Goal: Information Seeking & Learning: Learn about a topic

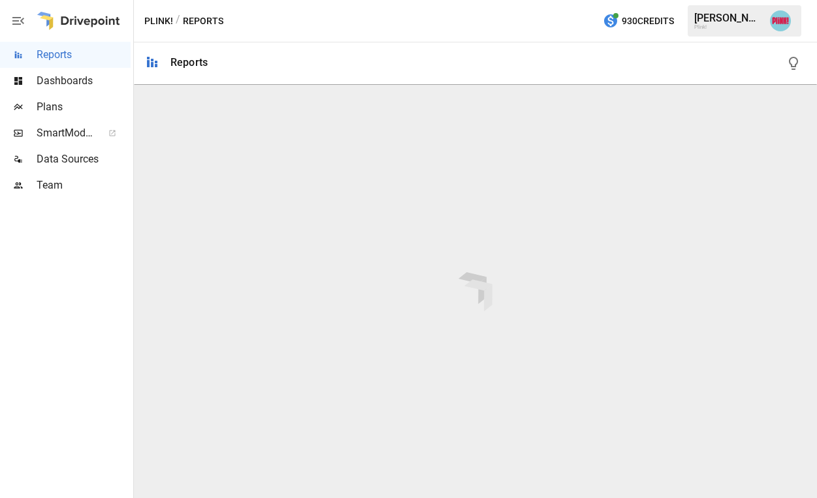
click at [50, 100] on span "Plans" at bounding box center [84, 107] width 94 height 16
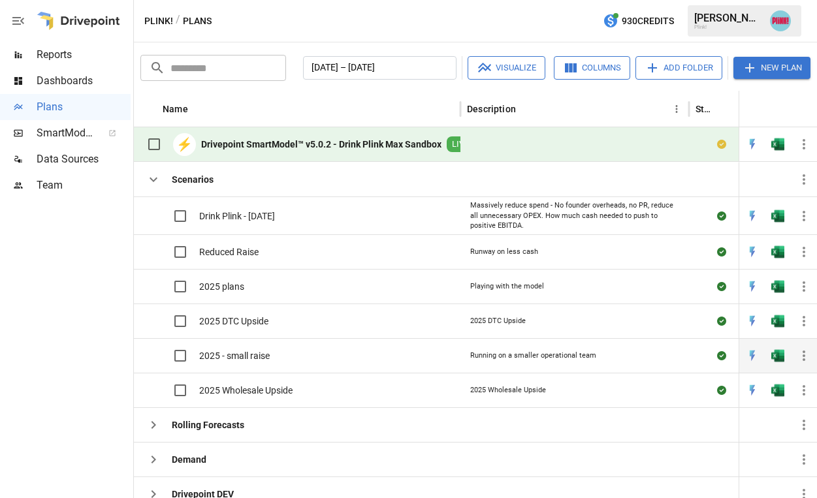
scroll to position [68, 0]
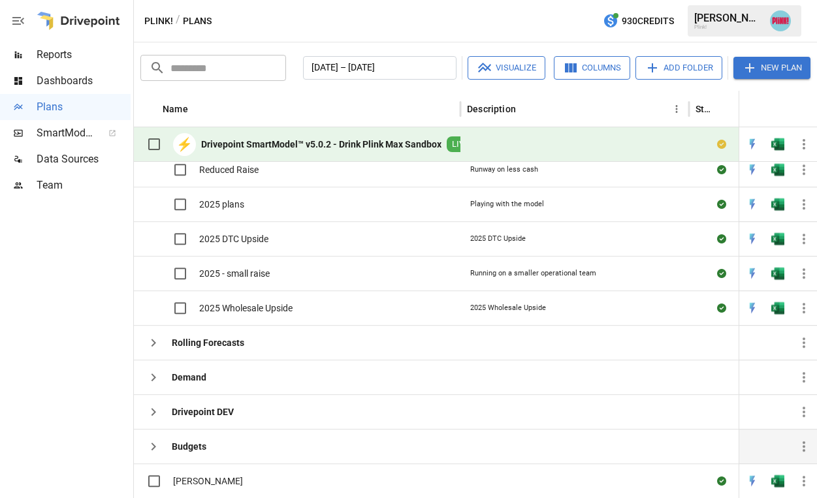
click at [154, 449] on icon "button" at bounding box center [154, 447] width 16 height 16
click at [155, 381] on icon "button" at bounding box center [154, 378] width 16 height 16
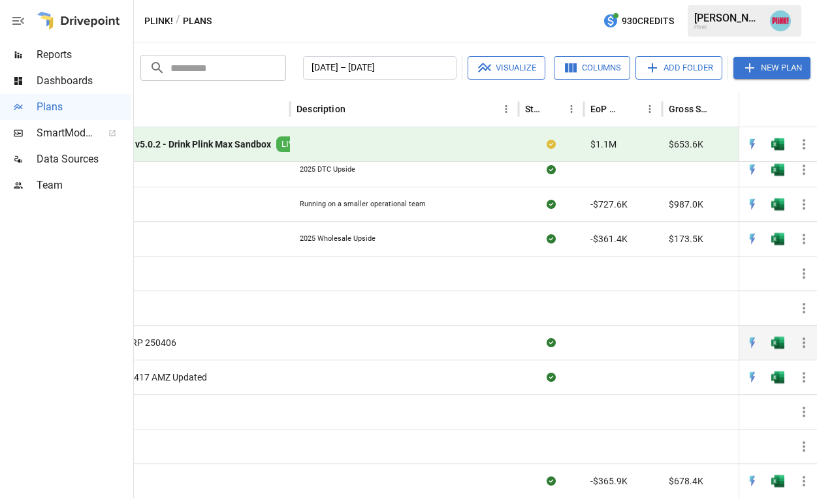
scroll to position [0, 36]
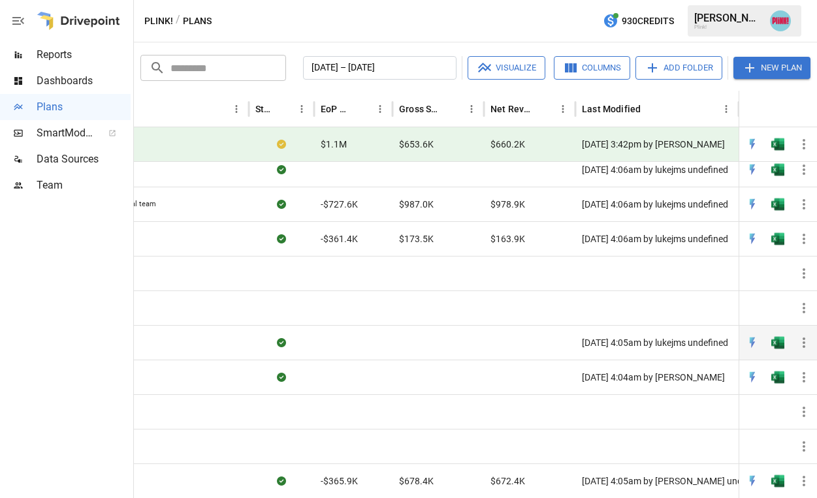
click at [703, 342] on div "[DATE] 4:05am by lukejms undefined" at bounding box center [656, 342] width 163 height 35
click at [661, 350] on div "[DATE] 4:05am by lukejms undefined" at bounding box center [656, 342] width 163 height 35
click at [777, 71] on img "Open in Excel" at bounding box center [777, 64] width 13 height 13
click at [648, 354] on div "[DATE] 3:49pm by [PERSON_NAME]" at bounding box center [656, 342] width 163 height 35
click at [661, 344] on div "[DATE] 3:49pm by [PERSON_NAME]" at bounding box center [656, 342] width 163 height 35
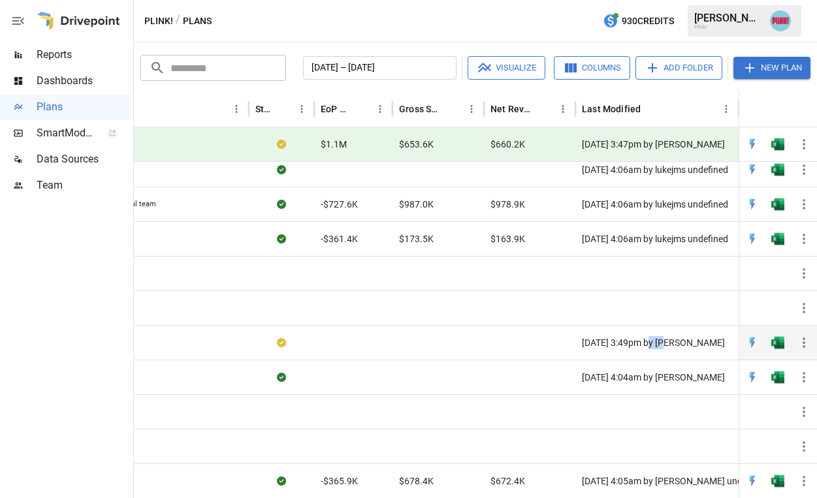
click at [661, 344] on div "[DATE] 3:49pm by [PERSON_NAME]" at bounding box center [656, 342] width 163 height 35
click at [775, 71] on img "Open in Excel" at bounding box center [777, 64] width 13 height 13
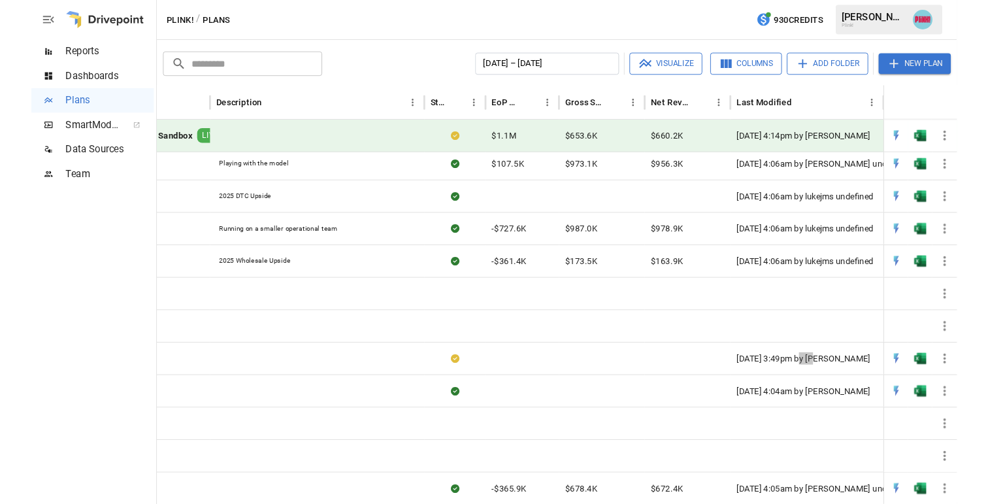
scroll to position [0, 270]
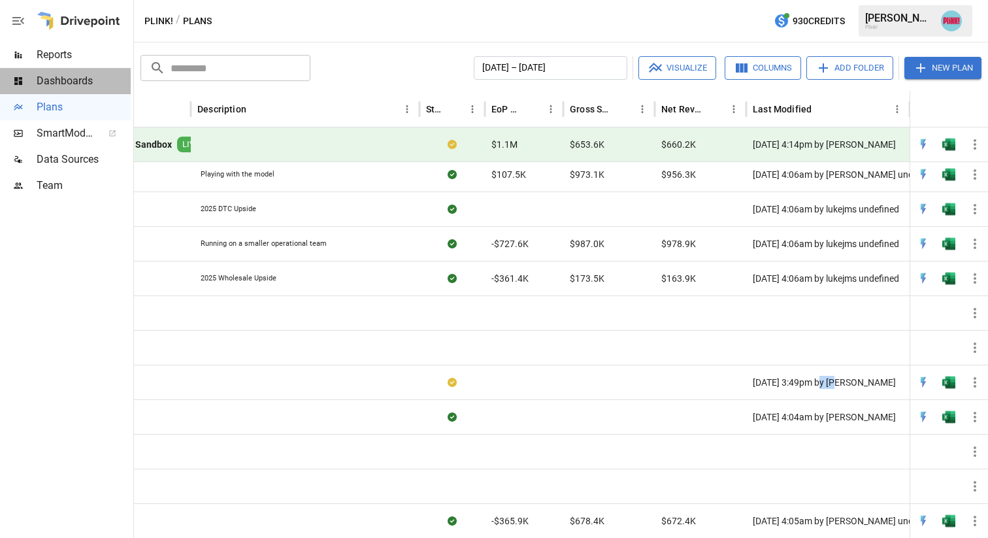
click at [68, 86] on span "Dashboards" at bounding box center [84, 81] width 94 height 16
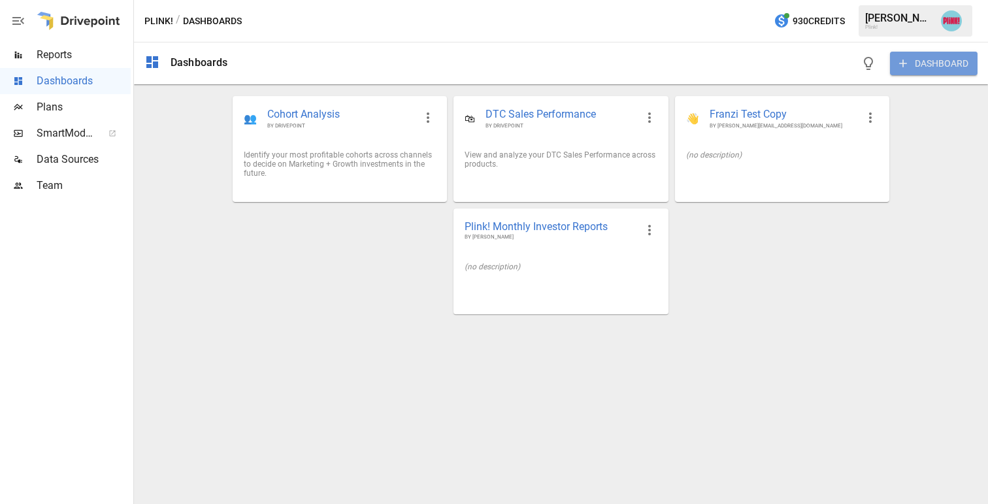
click at [816, 61] on button "DASHBOARD" at bounding box center [934, 64] width 88 height 24
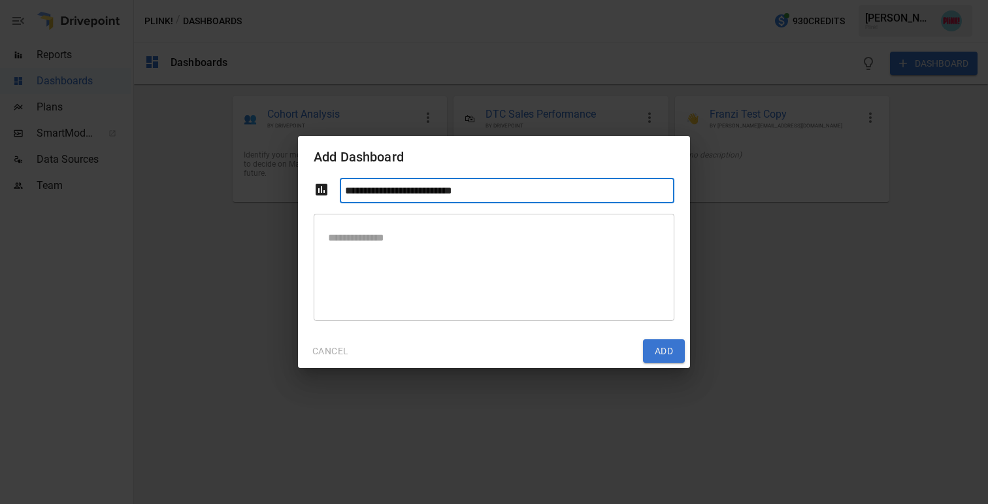
type input "**********"
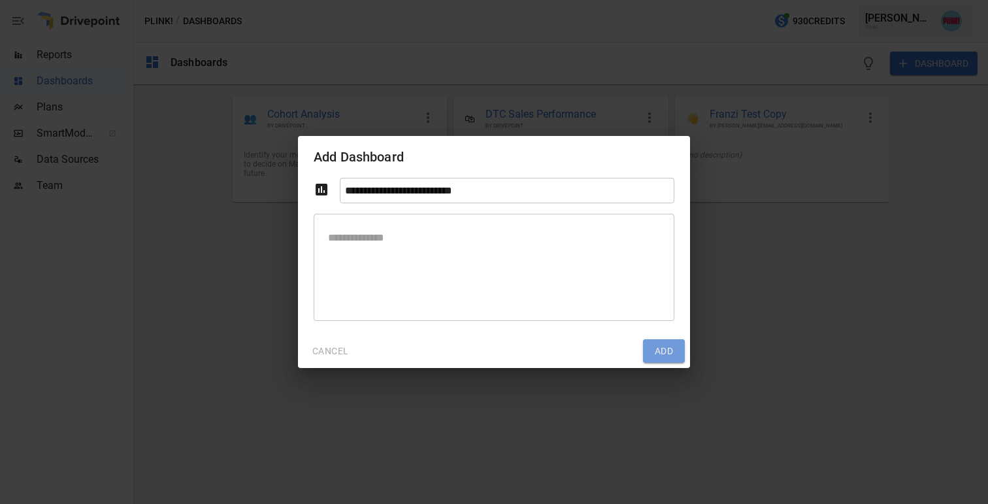
click at [668, 344] on button "Add" at bounding box center [664, 351] width 42 height 24
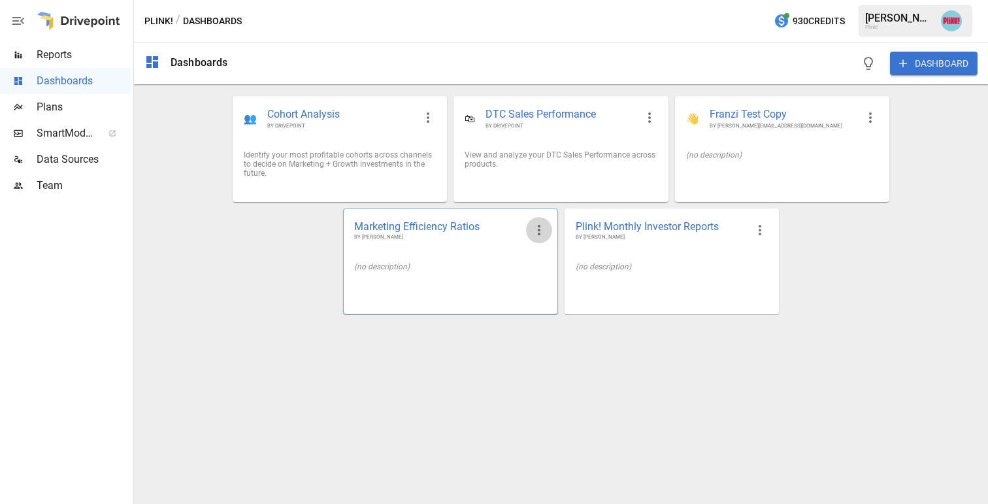
click at [536, 226] on icon "button" at bounding box center [539, 230] width 16 height 16
click at [440, 243] on div at bounding box center [494, 252] width 988 height 504
click at [437, 227] on span "Marketing Efficiency Ratios" at bounding box center [439, 226] width 171 height 14
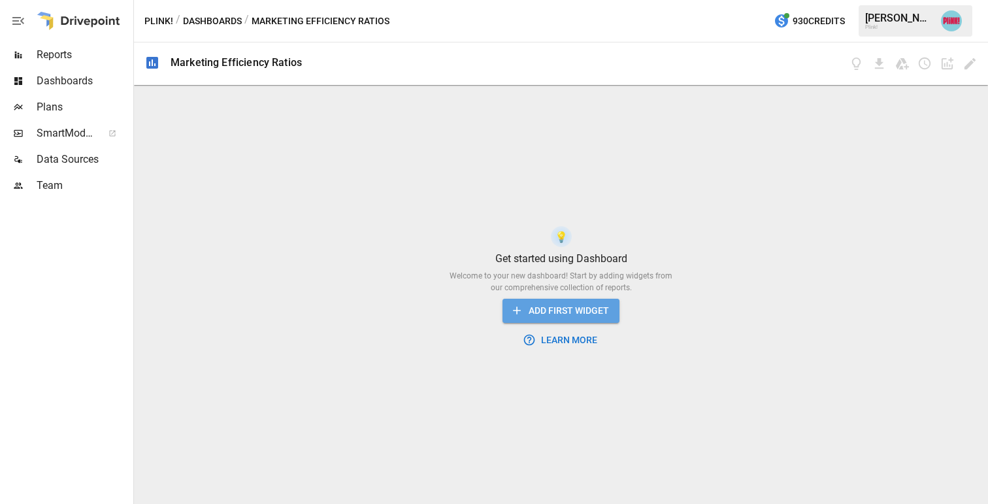
click at [577, 308] on button "ADD FIRST WIDGET" at bounding box center [560, 311] width 117 height 24
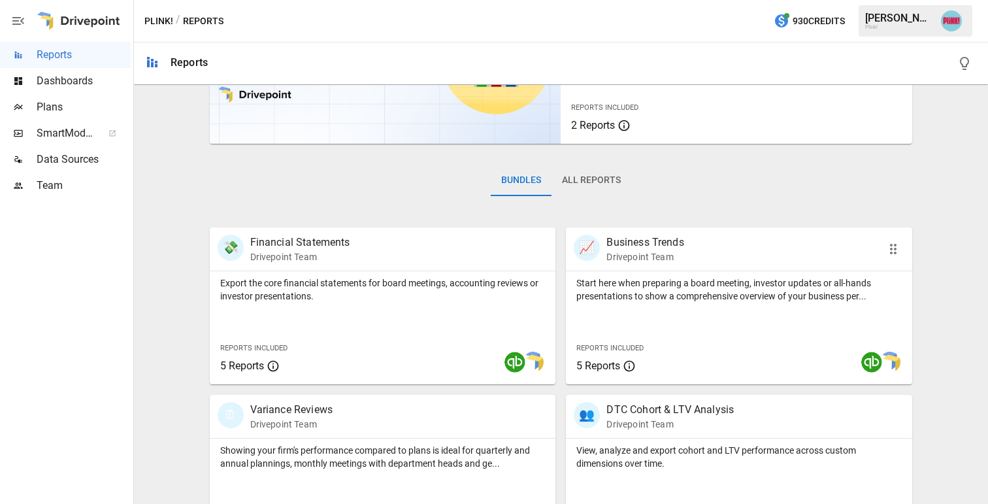
scroll to position [231, 0]
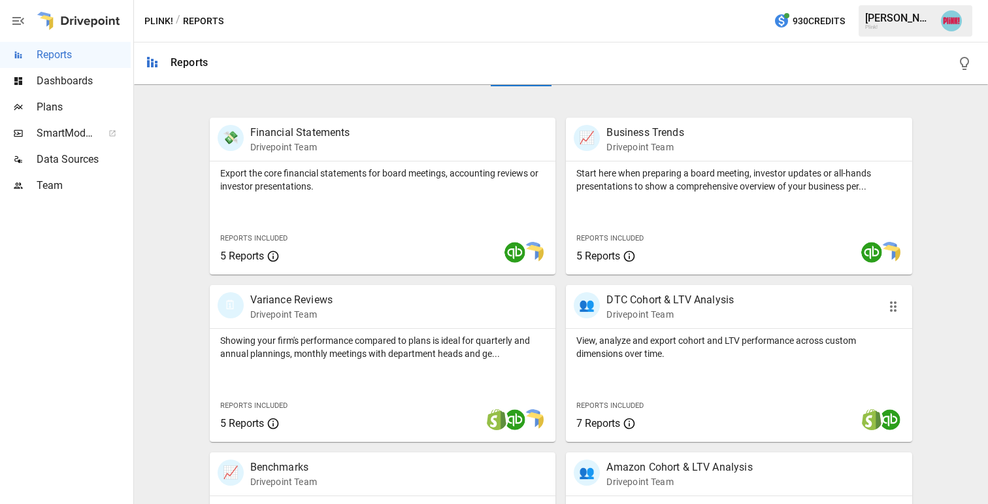
click at [668, 299] on p "DTC Cohort & LTV Analysis" at bounding box center [669, 300] width 127 height 16
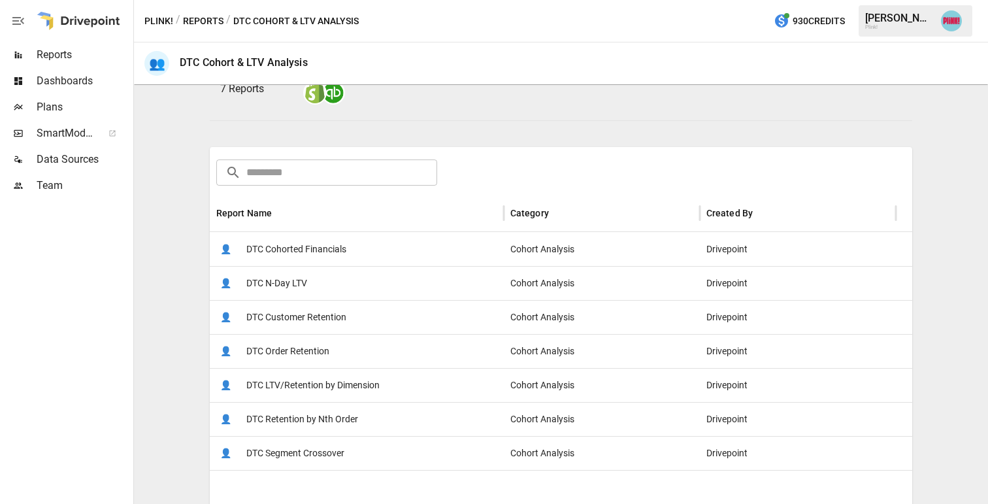
scroll to position [137, 0]
click at [302, 321] on span "DTC Customer Retention" at bounding box center [296, 315] width 100 height 33
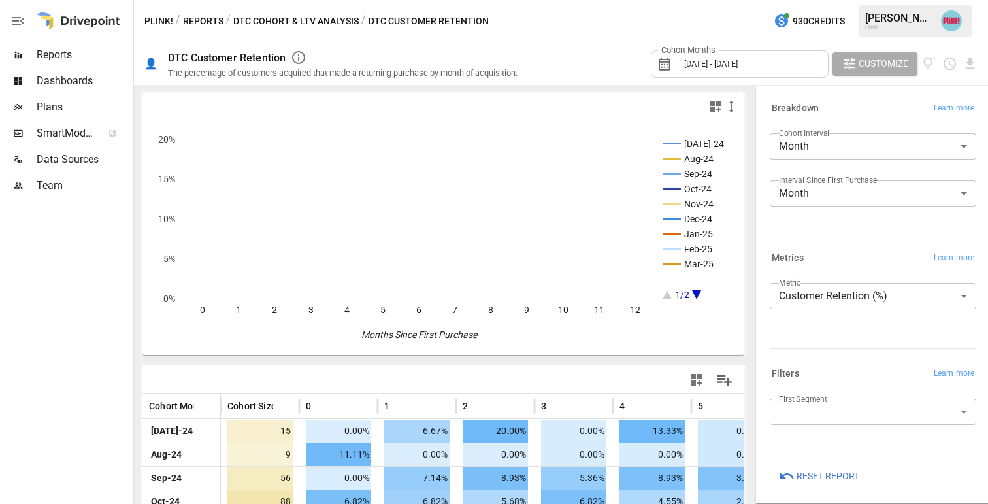
scroll to position [5, 0]
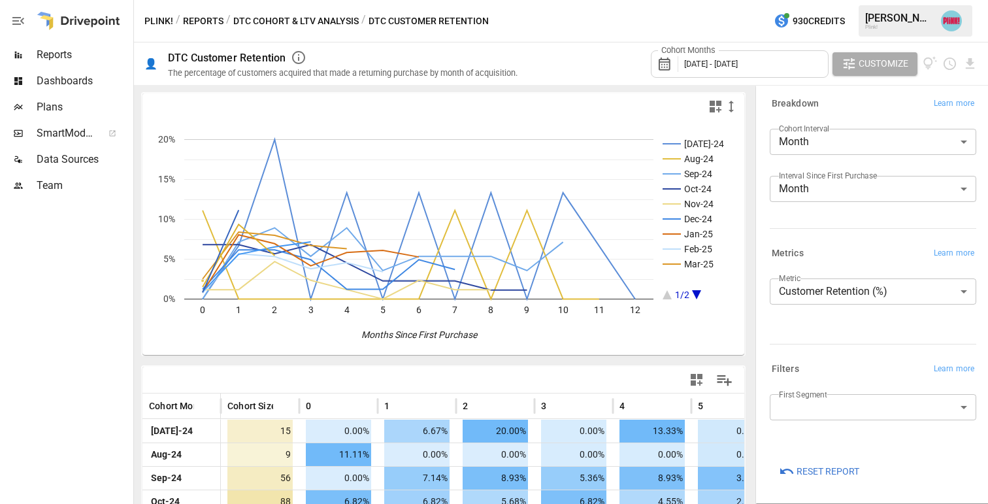
click at [715, 109] on icon "button" at bounding box center [715, 107] width 16 height 16
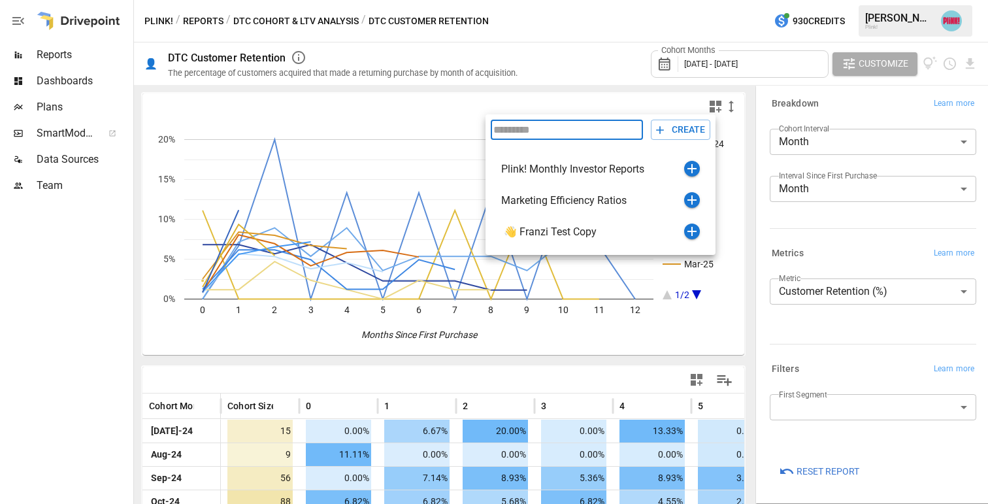
click at [748, 147] on div at bounding box center [494, 252] width 988 height 504
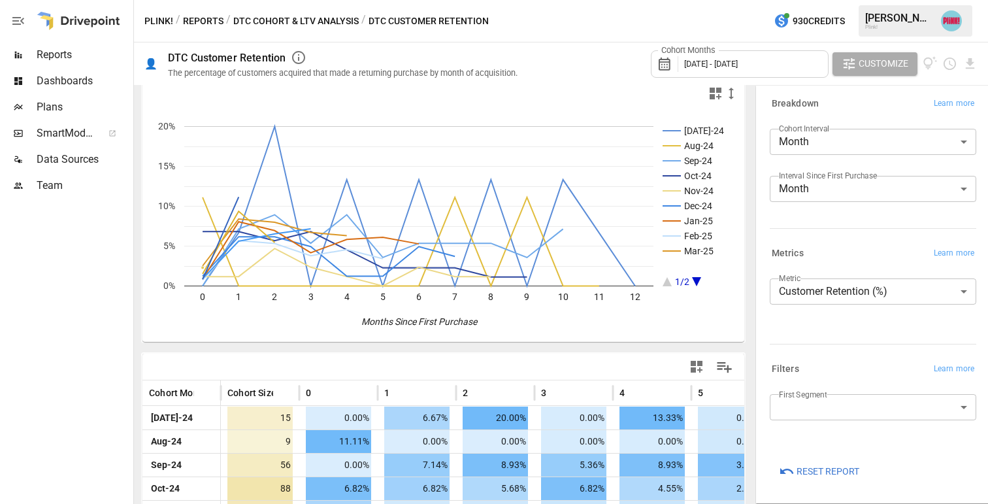
scroll to position [0, 0]
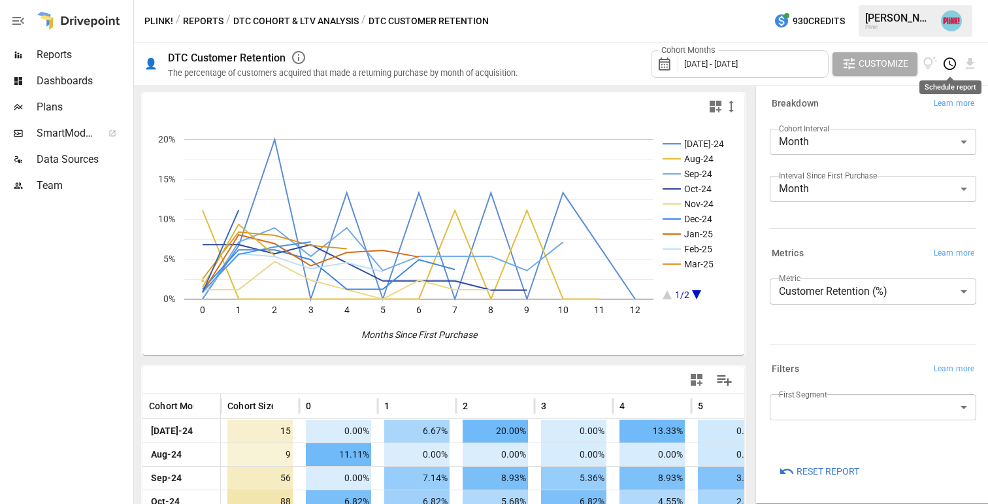
click at [816, 63] on icon "Schedule report" at bounding box center [951, 64] width 4 height 6
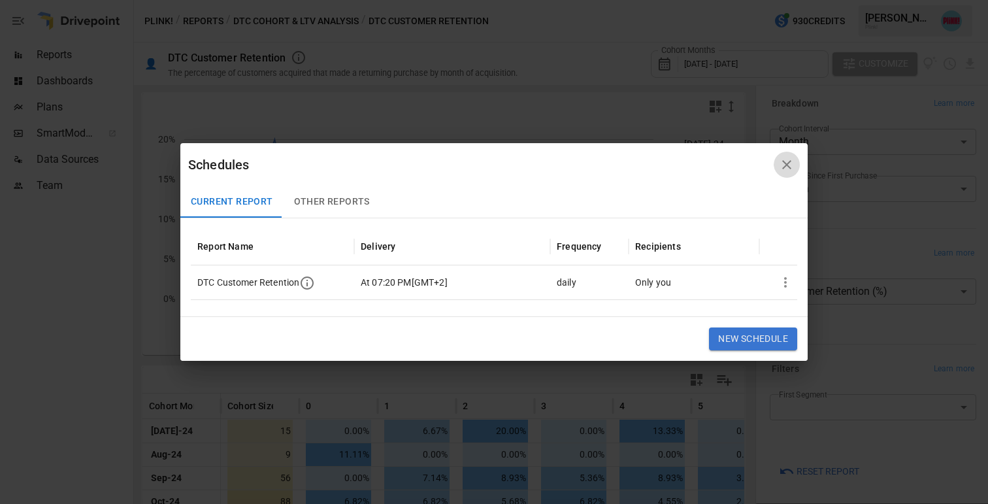
click at [784, 164] on icon "button" at bounding box center [787, 165] width 16 height 16
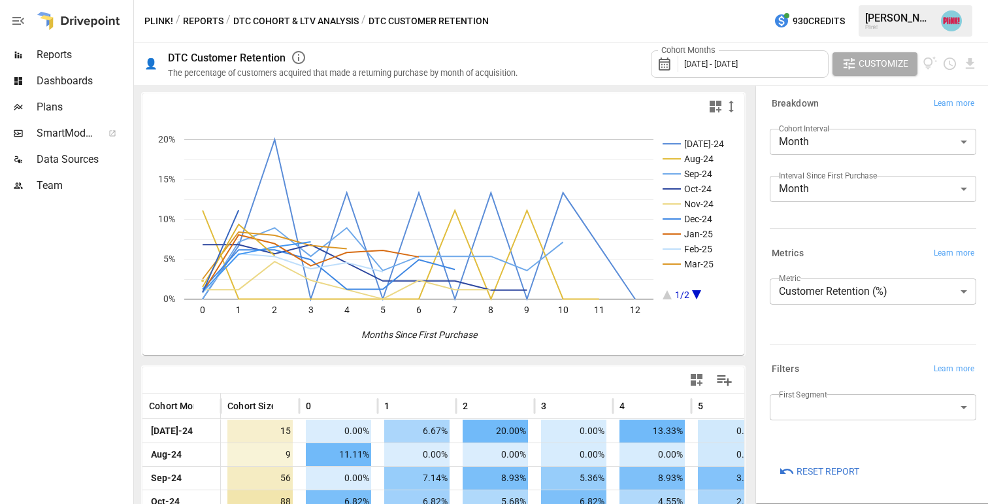
click at [61, 76] on span "Dashboards" at bounding box center [84, 81] width 94 height 16
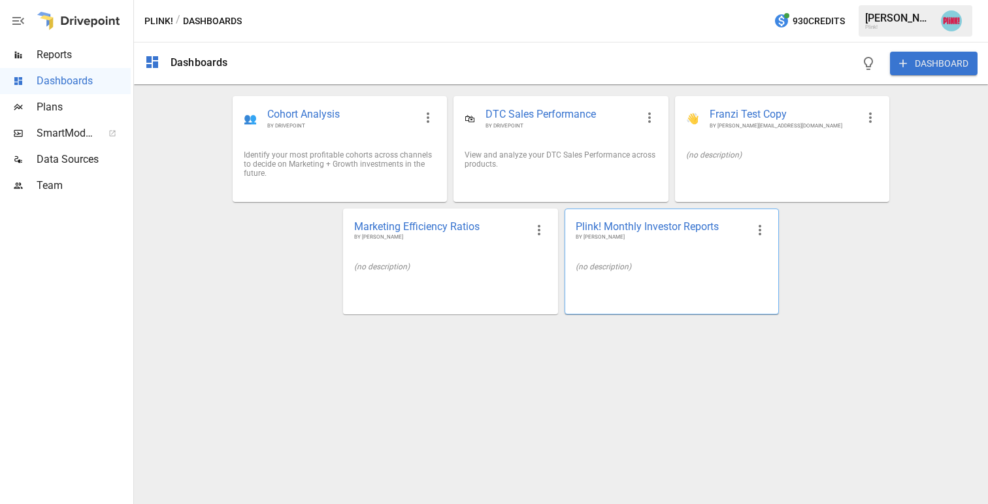
click at [692, 233] on span "Plink! Monthly Investor Reports" at bounding box center [660, 226] width 171 height 14
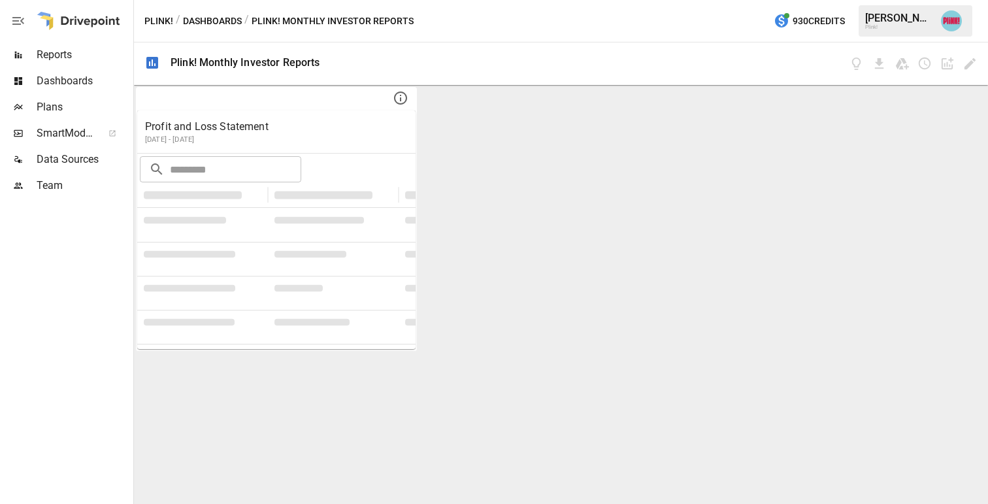
click at [630, 210] on div "Profit and Loss Statement [DATE] - [DATE] ​ ​" at bounding box center [561, 294] width 854 height 419
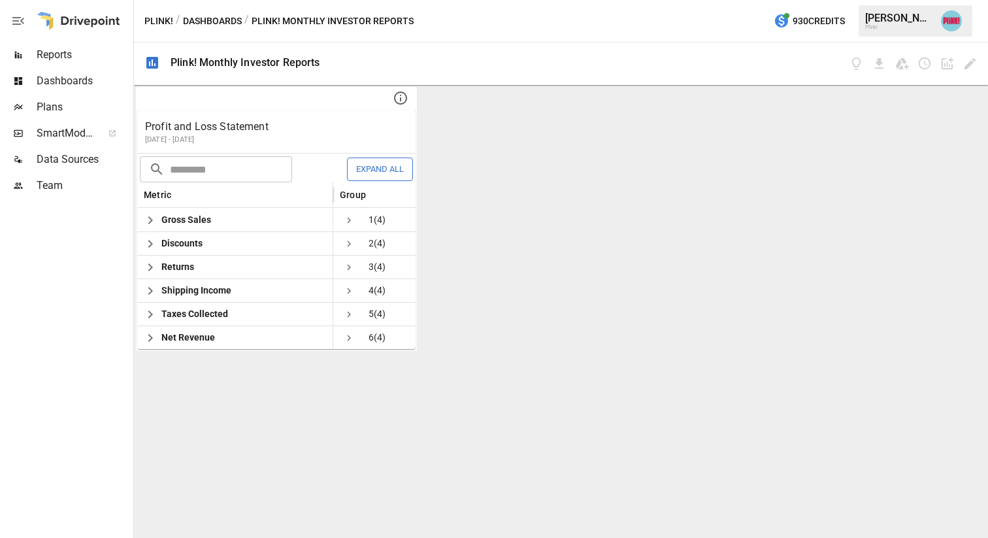
click at [59, 52] on span "Reports" at bounding box center [84, 55] width 94 height 16
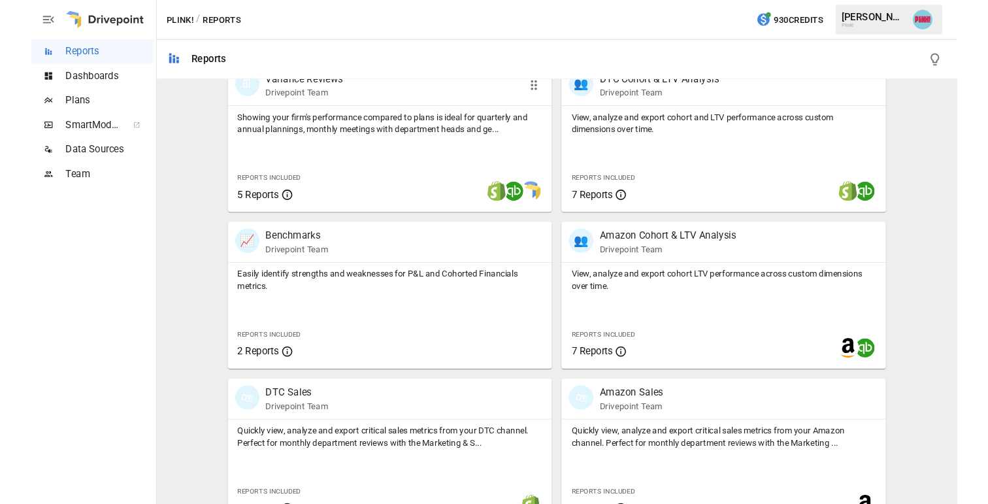
scroll to position [475, 0]
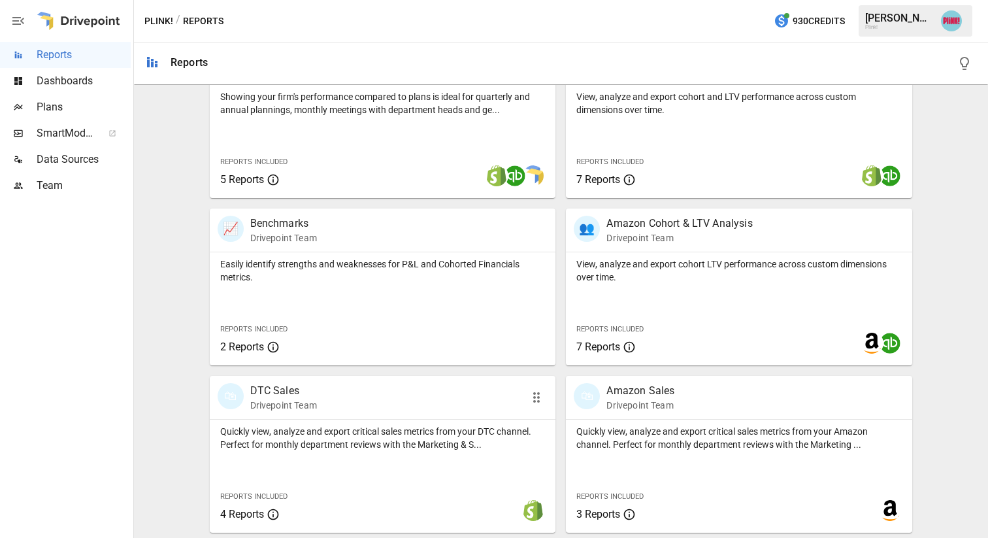
click at [361, 401] on div "🛍 DTC Sales Drivepoint Team" at bounding box center [356, 397] width 276 height 29
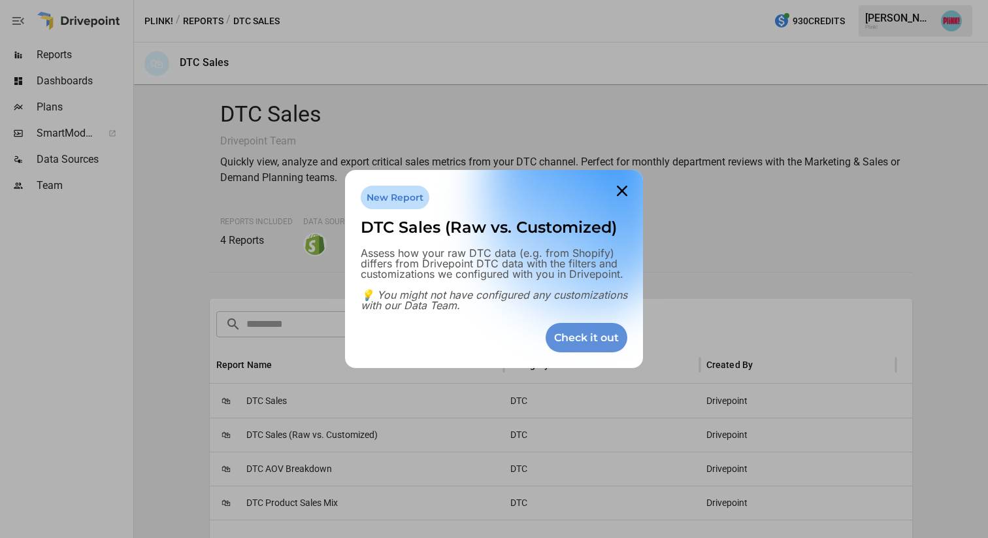
click at [587, 337] on div "Check it out" at bounding box center [586, 337] width 82 height 29
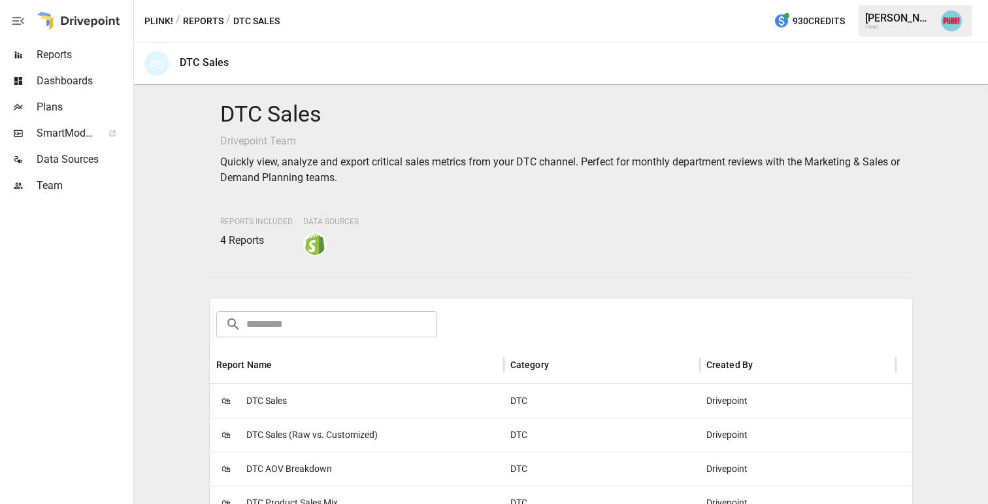
scroll to position [54, 0]
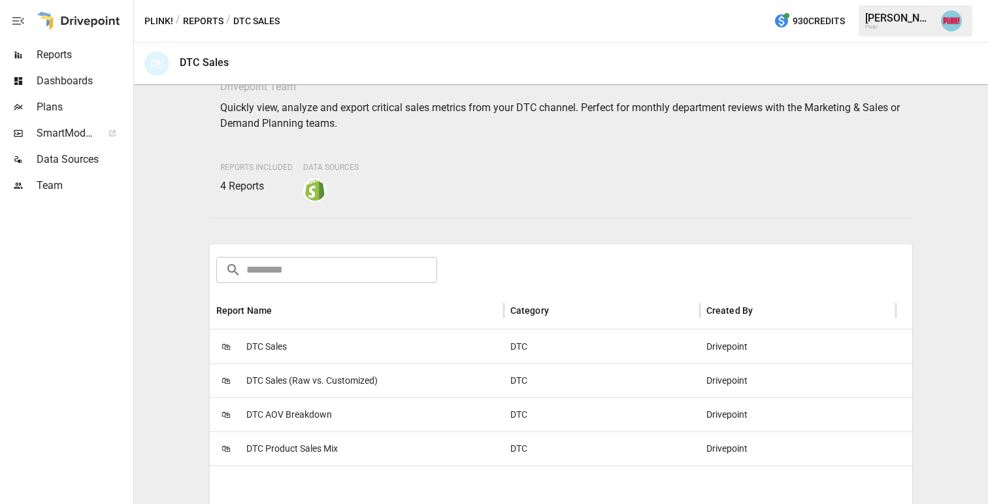
click at [339, 377] on span "DTC Sales (Raw vs. Customized)" at bounding box center [311, 380] width 131 height 33
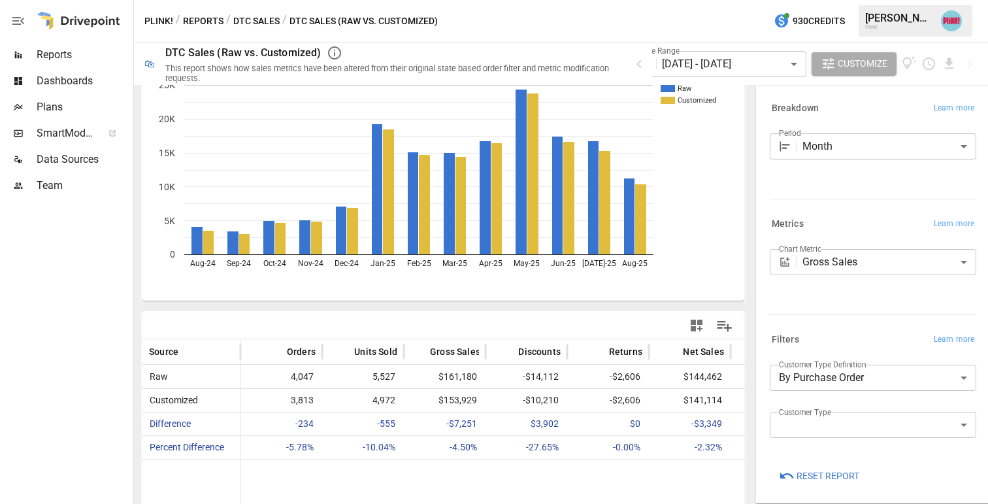
scroll to position [54, 0]
click at [717, 323] on icon "Manage Columns" at bounding box center [724, 326] width 19 height 19
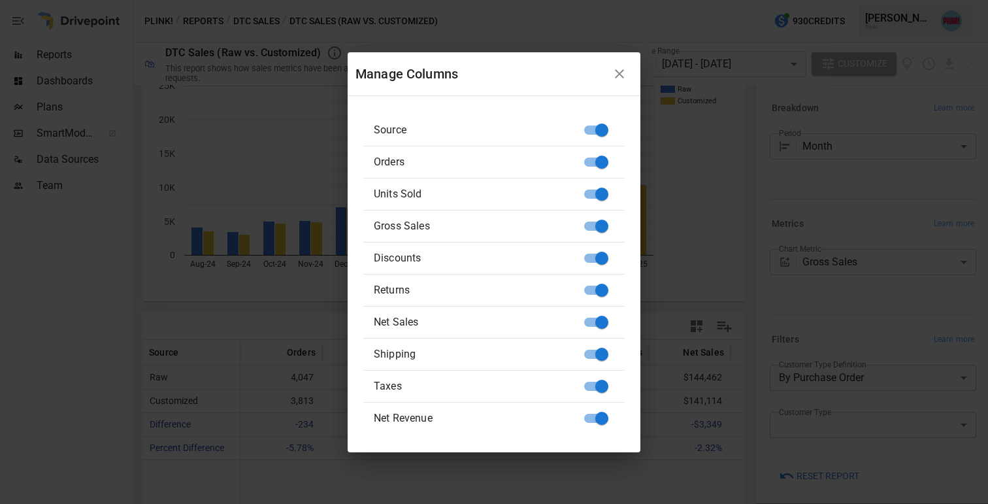
click at [620, 69] on icon "button" at bounding box center [619, 74] width 16 height 16
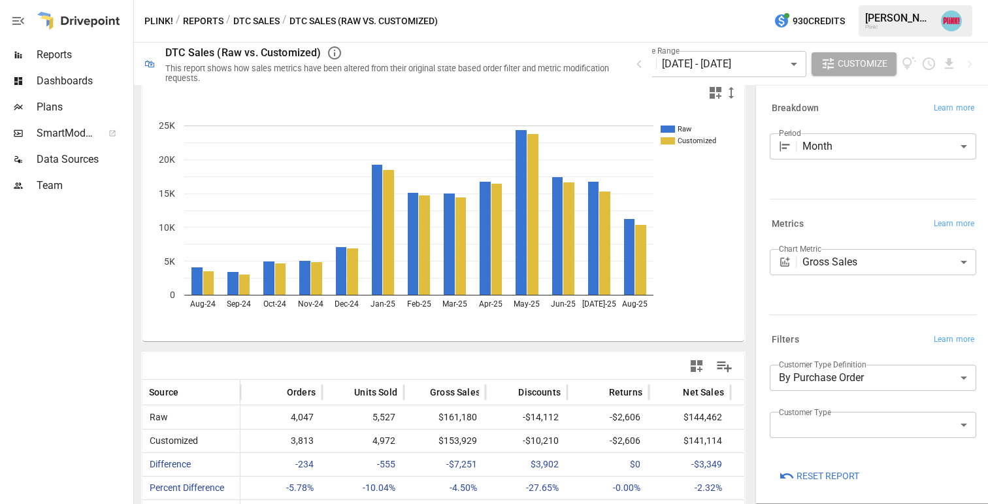
scroll to position [13, 0]
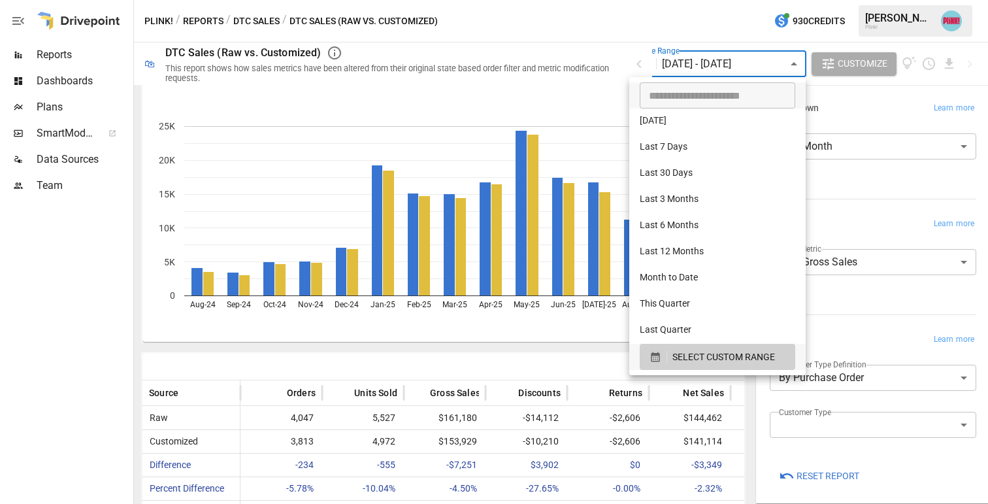
click at [747, 0] on body "**********" at bounding box center [494, 0] width 988 height 0
click at [696, 92] on input "**********" at bounding box center [712, 95] width 146 height 26
click at [653, 103] on input "**********" at bounding box center [712, 95] width 146 height 26
click at [663, 93] on input "**********" at bounding box center [712, 95] width 146 height 26
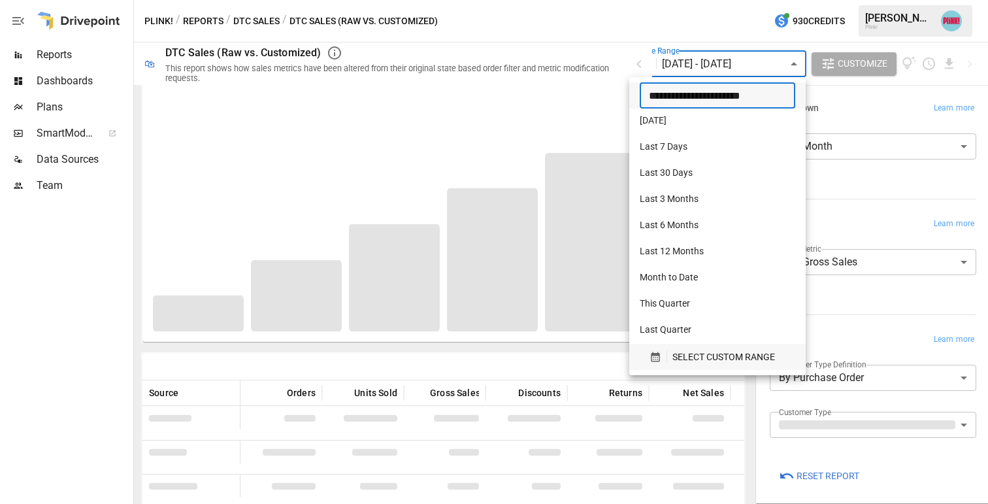
type input "**********"
click at [712, 361] on span "SELECT CUSTOM RANGE" at bounding box center [723, 357] width 103 height 16
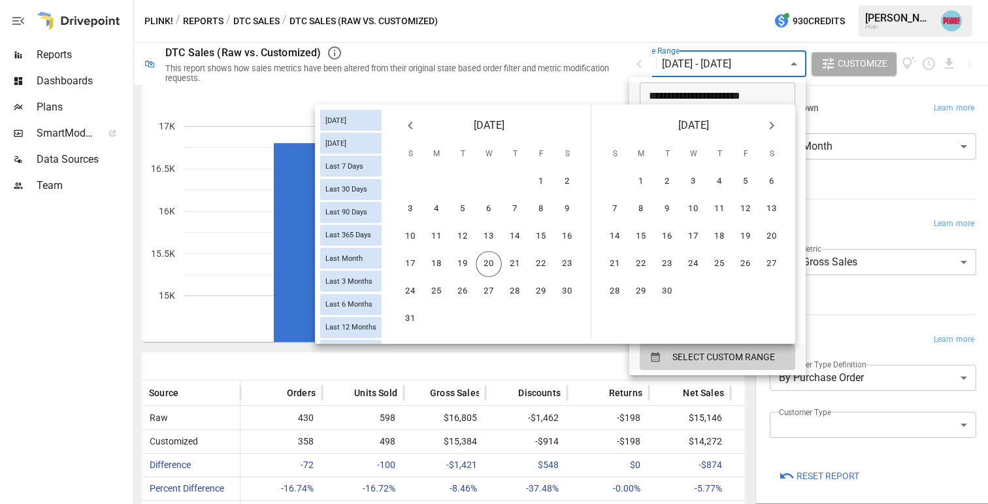
click at [577, 77] on div at bounding box center [494, 252] width 988 height 504
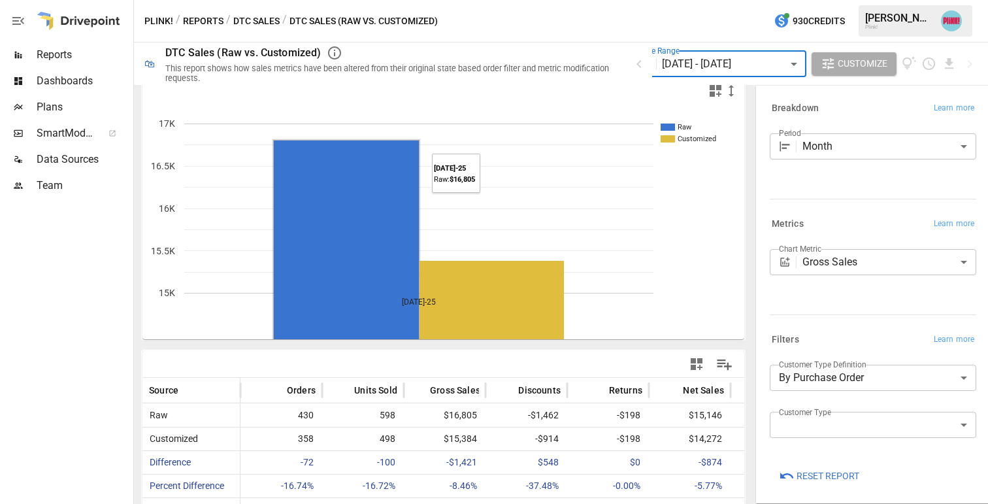
scroll to position [6, 0]
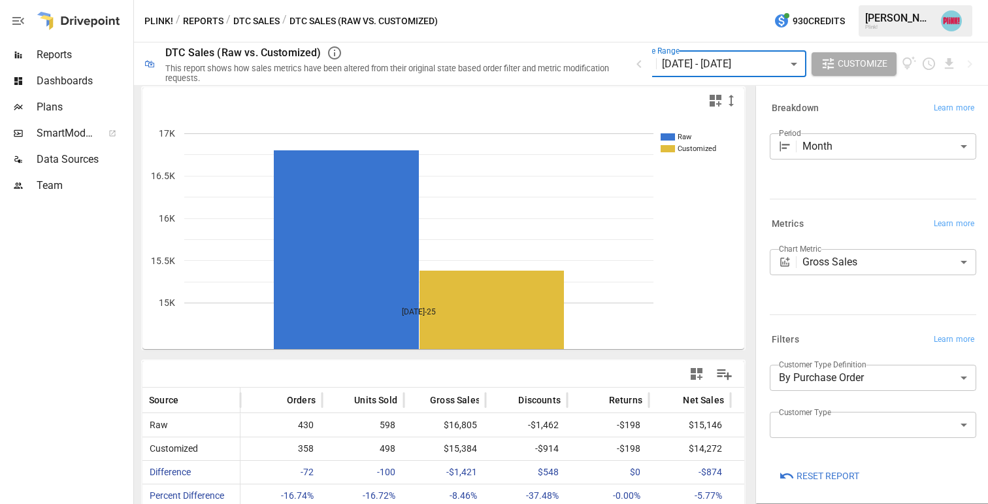
click at [713, 99] on icon "button" at bounding box center [715, 101] width 12 height 12
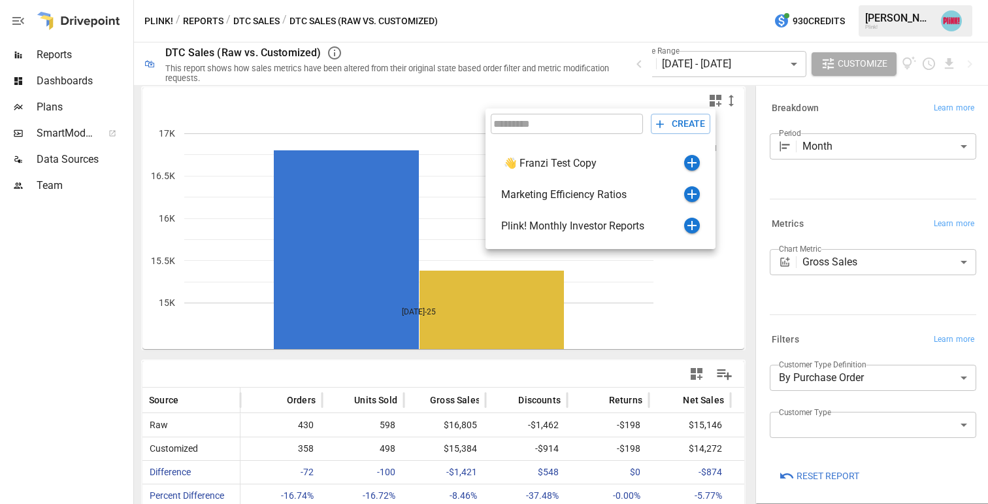
click at [731, 101] on div at bounding box center [494, 252] width 988 height 504
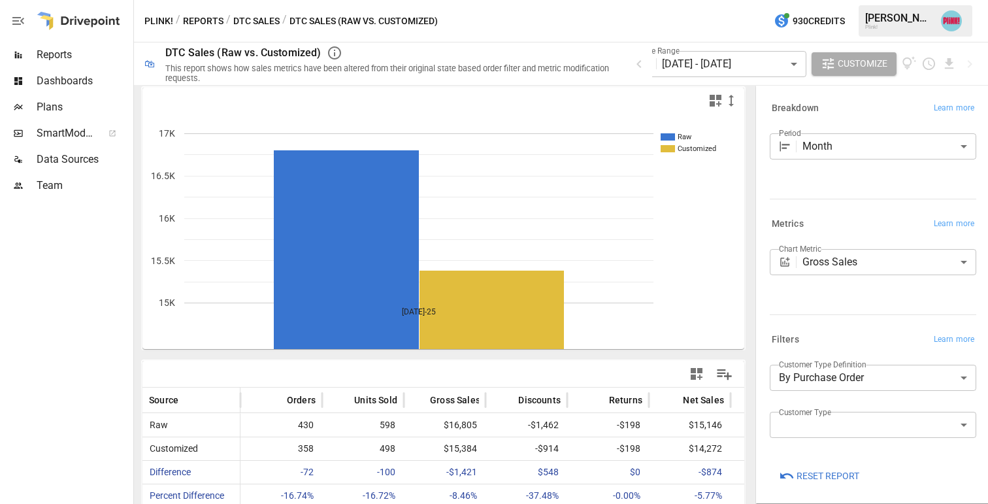
click at [730, 101] on icon "button" at bounding box center [731, 101] width 16 height 16
click at [708, 97] on div at bounding box center [494, 252] width 988 height 504
click at [816, 59] on span "Customize" at bounding box center [862, 64] width 50 height 16
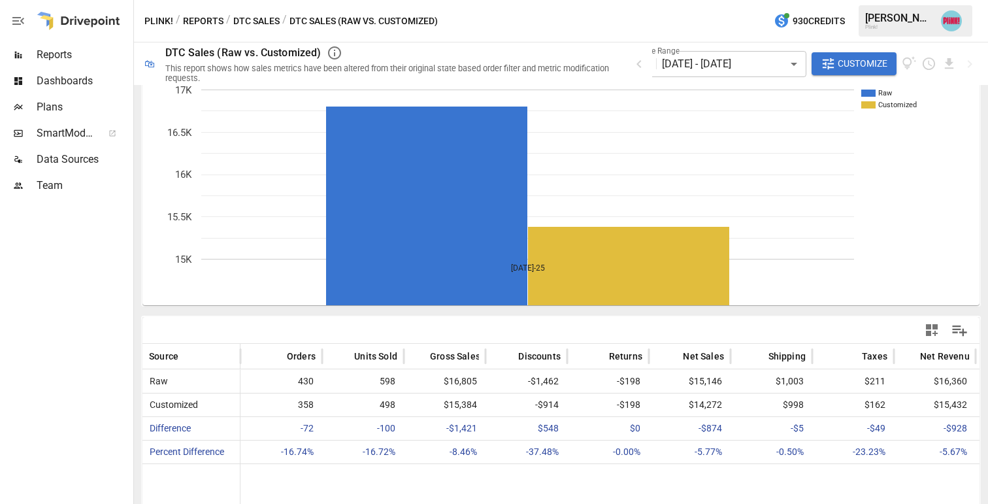
scroll to position [65, 0]
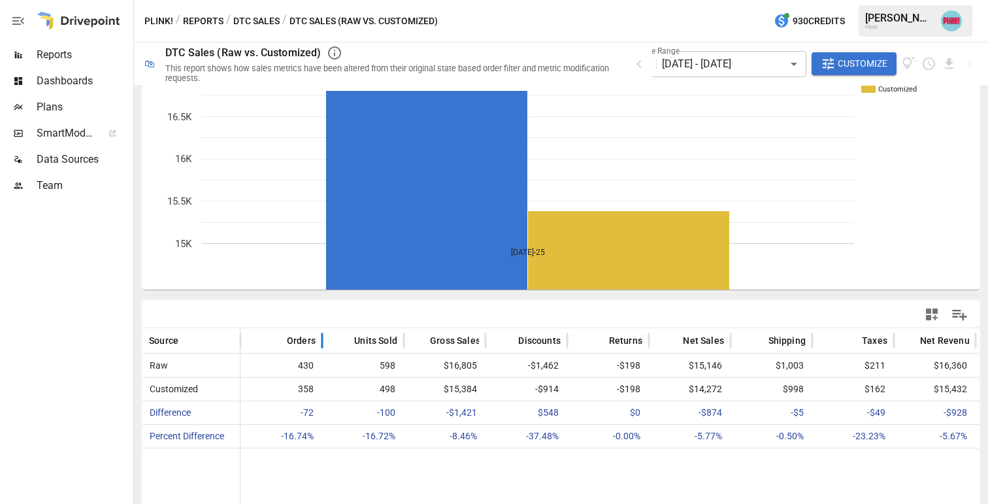
click at [314, 337] on span "Orders" at bounding box center [301, 340] width 29 height 13
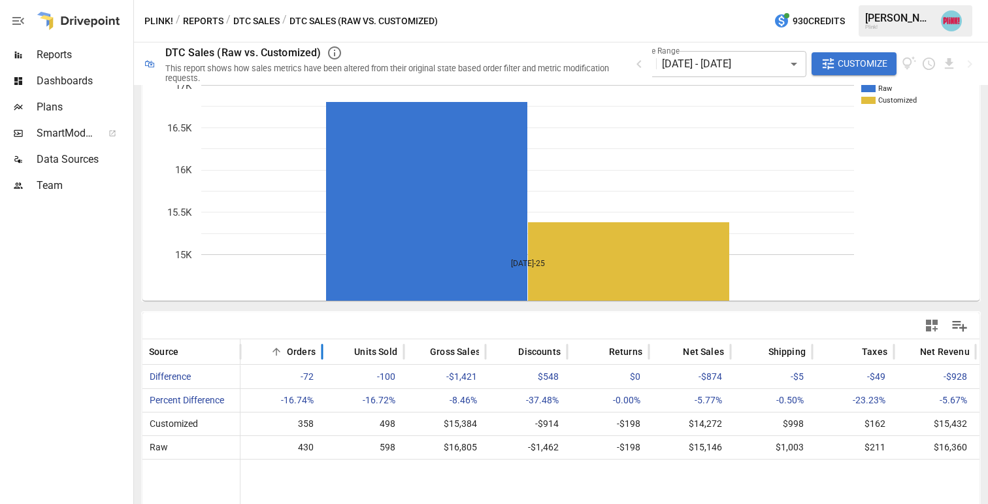
scroll to position [53, 0]
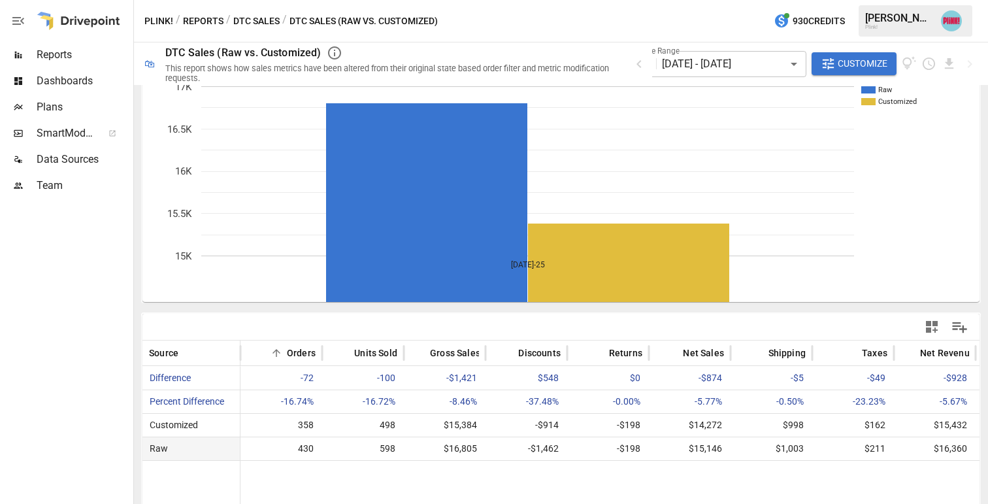
click at [304, 450] on span "430" at bounding box center [306, 448] width 20 height 23
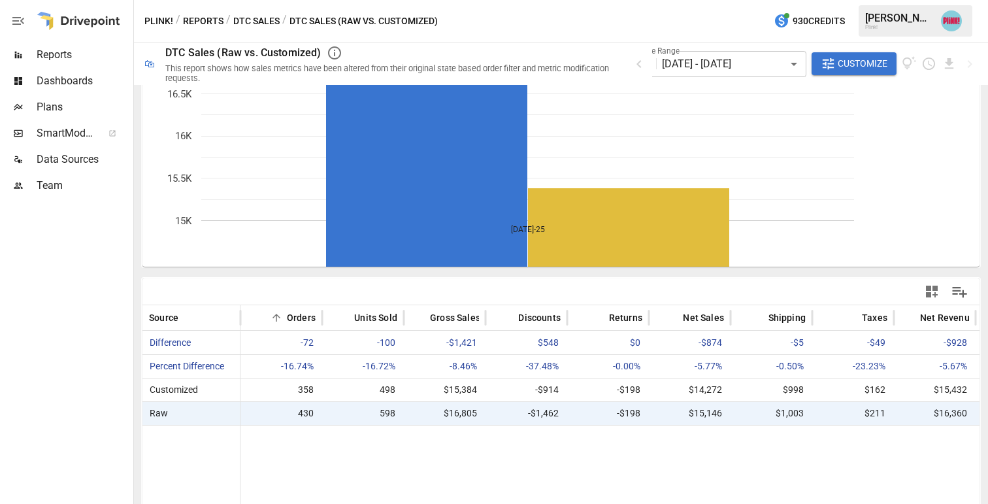
scroll to position [91, 0]
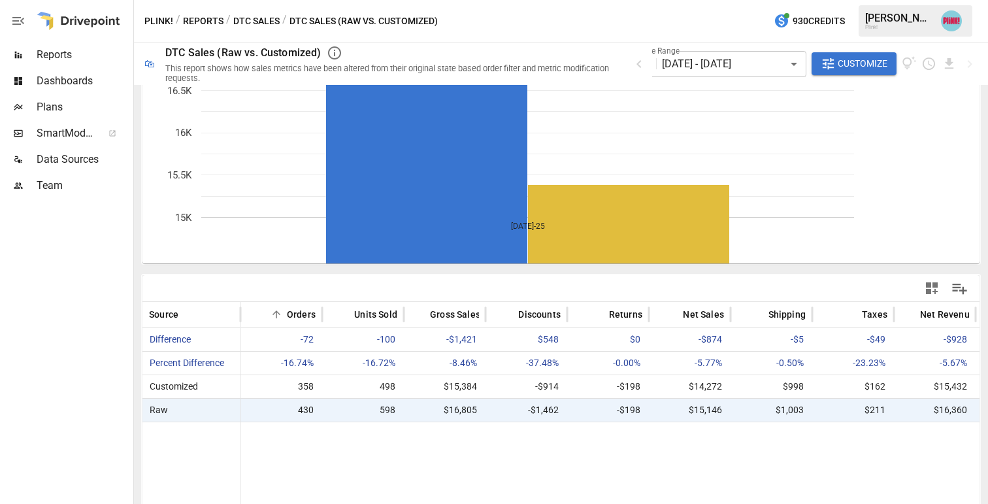
click at [816, 53] on button "Customize" at bounding box center [853, 64] width 85 height 24
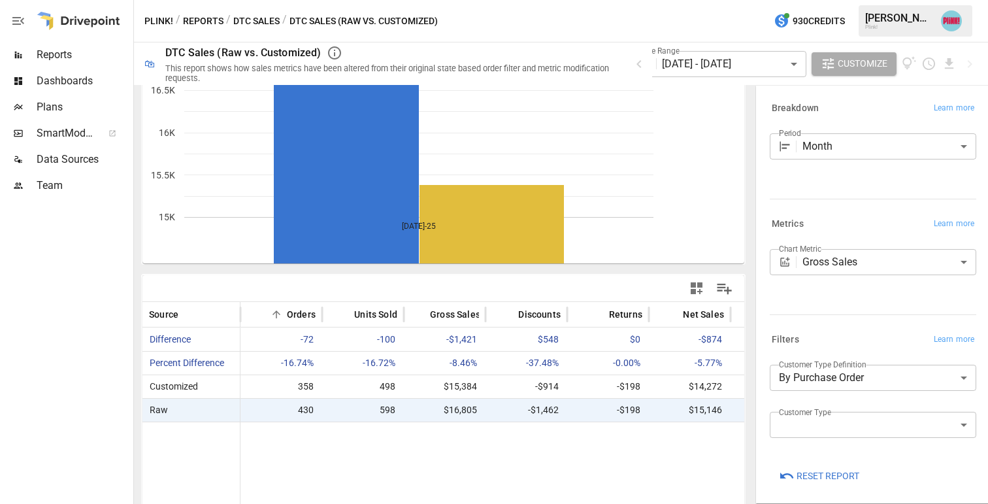
scroll to position [5, 0]
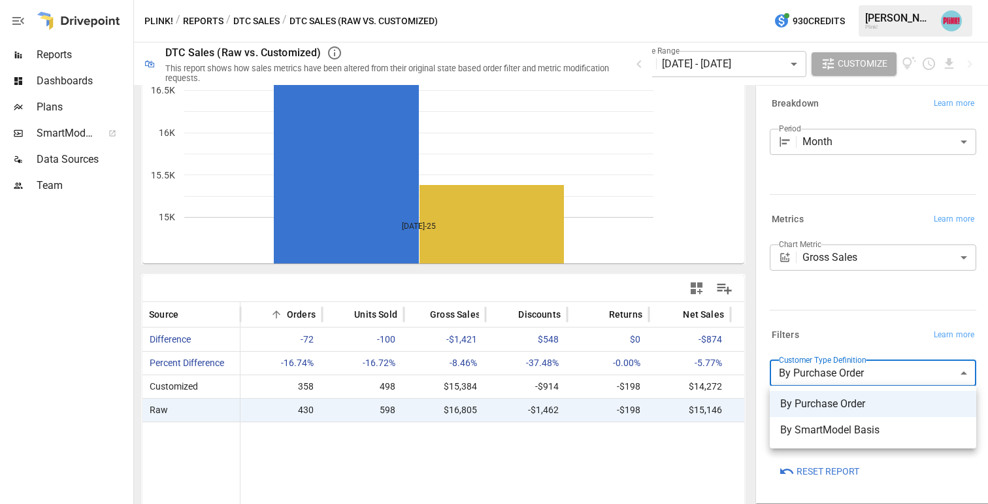
click at [816, 0] on body "**********" at bounding box center [494, 0] width 988 height 0
click at [816, 378] on div at bounding box center [494, 252] width 988 height 504
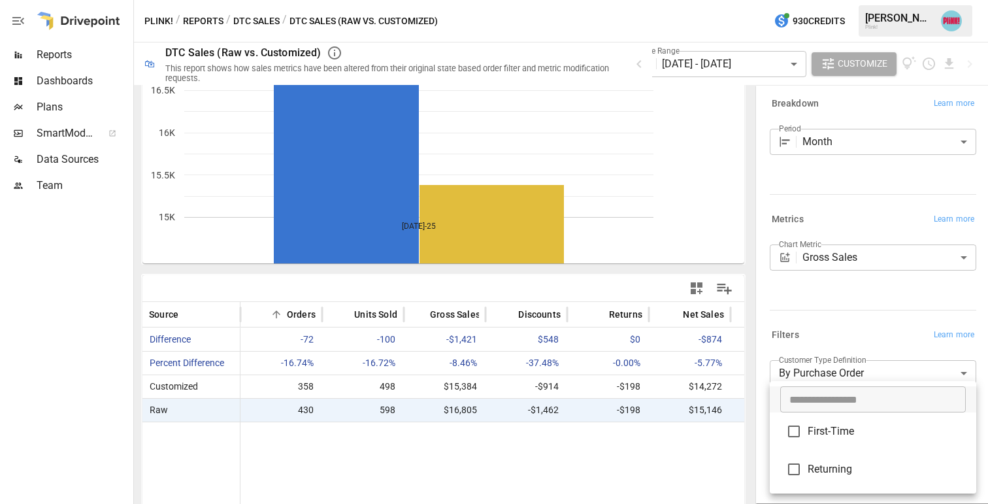
click at [816, 0] on body "**********" at bounding box center [494, 0] width 988 height 0
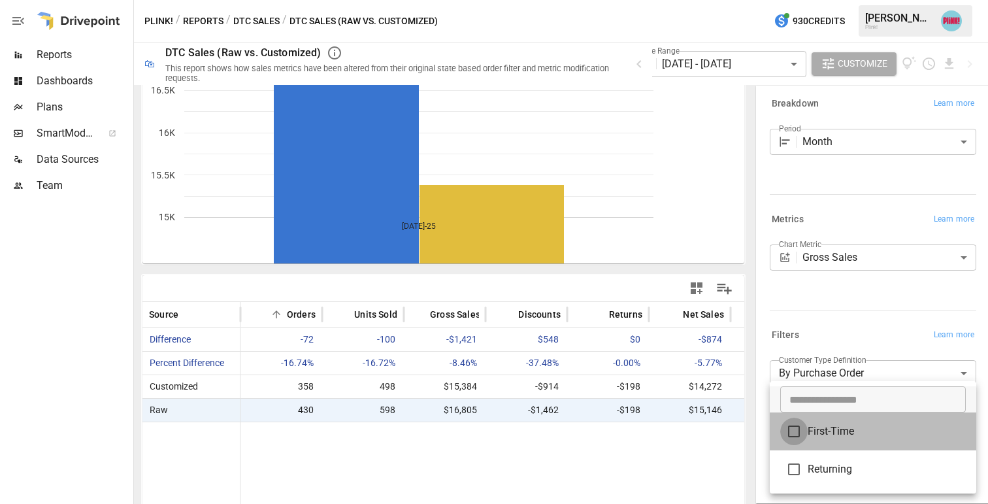
type input "**********"
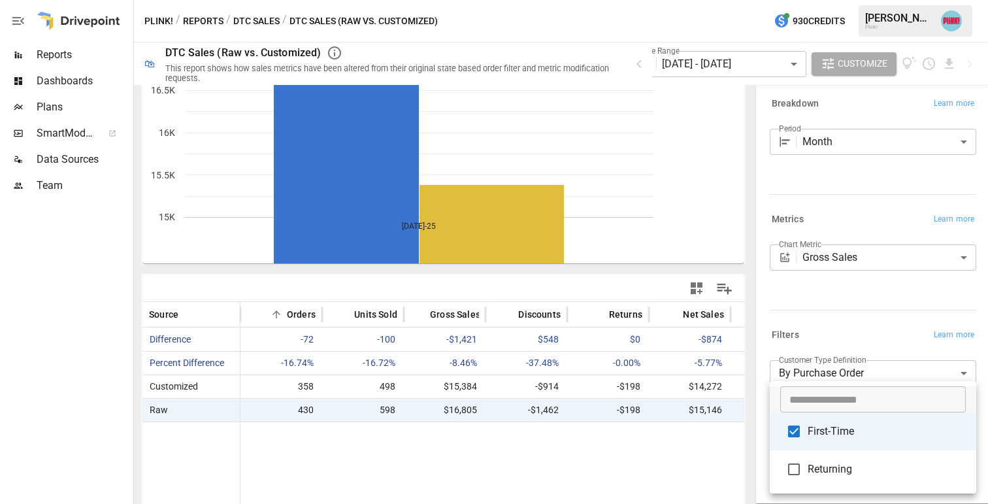
scroll to position [91, 0]
click at [305, 387] on div at bounding box center [494, 252] width 988 height 504
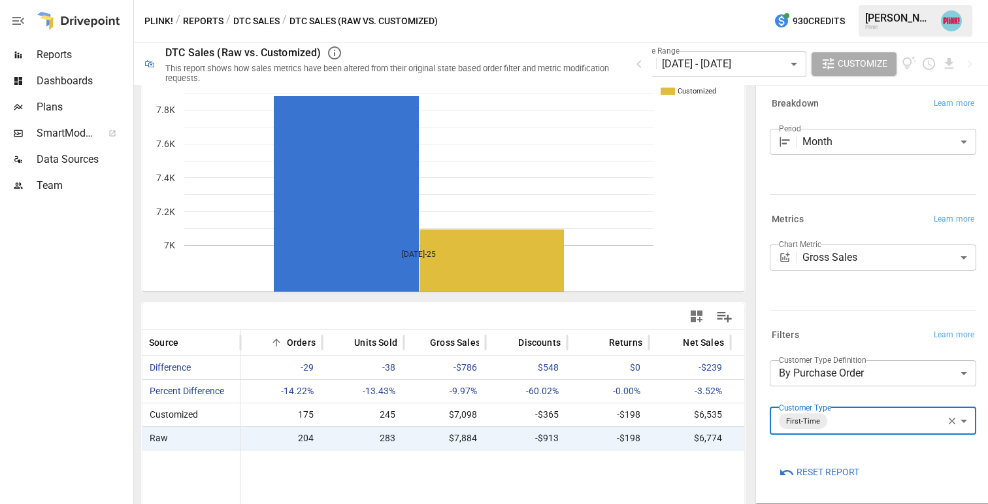
scroll to position [65, 0]
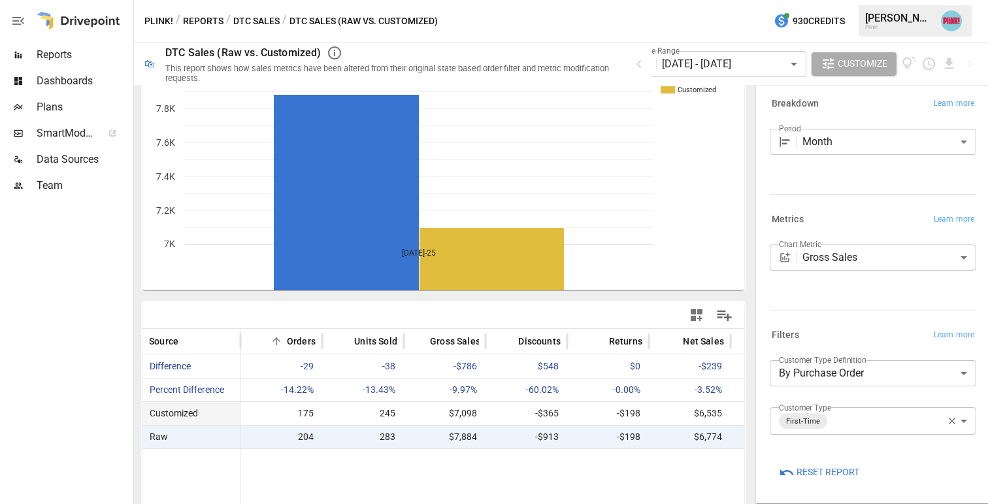
click at [304, 410] on span "175" at bounding box center [306, 413] width 20 height 23
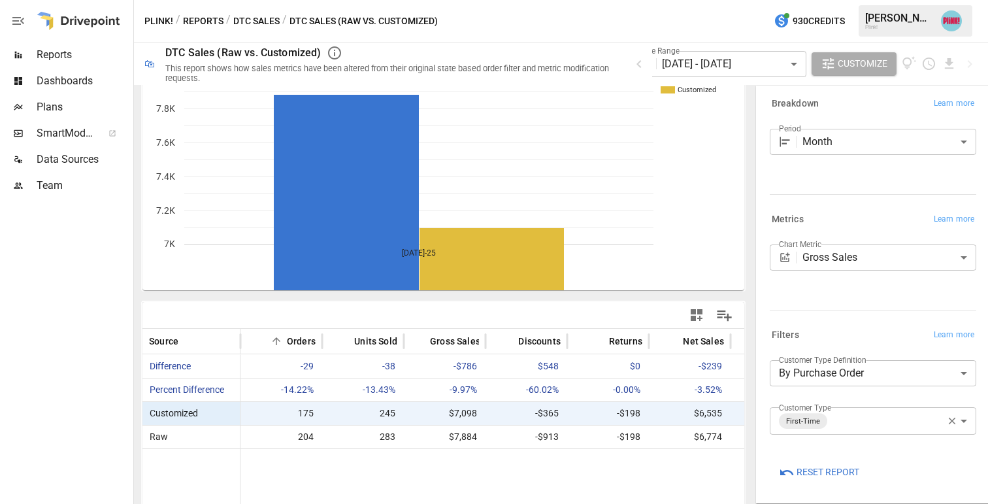
click at [302, 413] on span "175" at bounding box center [306, 413] width 20 height 23
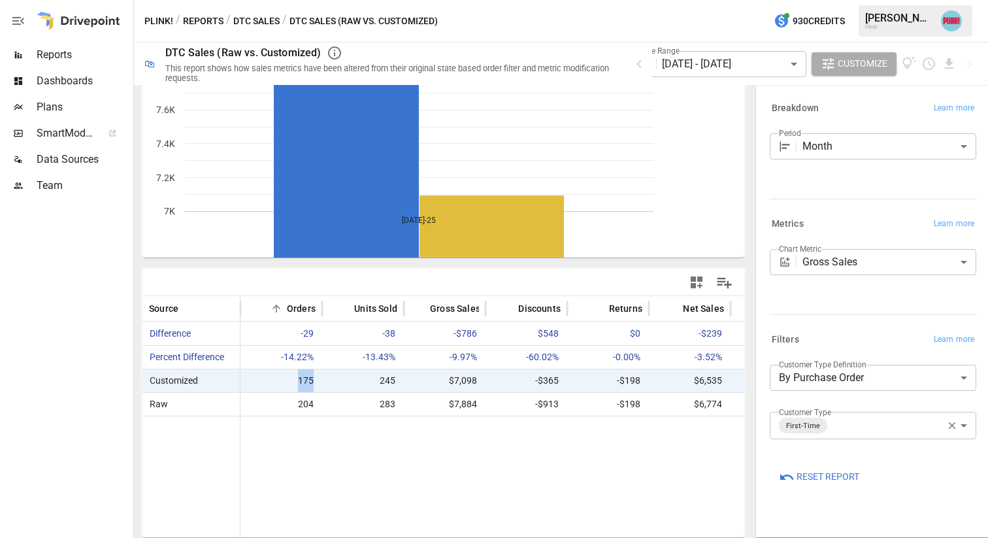
scroll to position [0, 0]
